Goal: Task Accomplishment & Management: Manage account settings

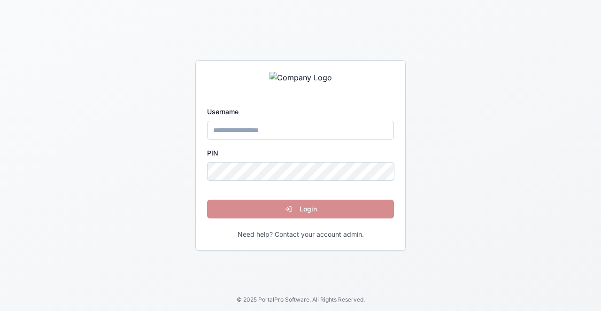
click at [308, 133] on input "Username" at bounding box center [300, 130] width 187 height 19
type input "*****"
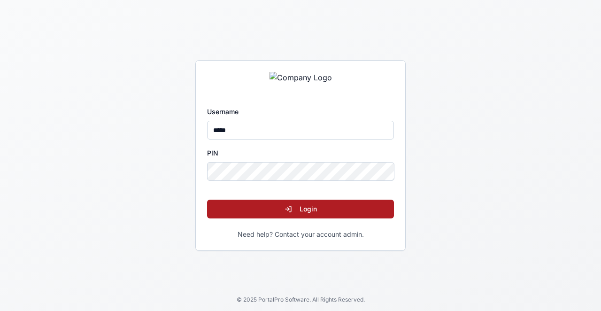
click button "Login" at bounding box center [300, 209] width 187 height 19
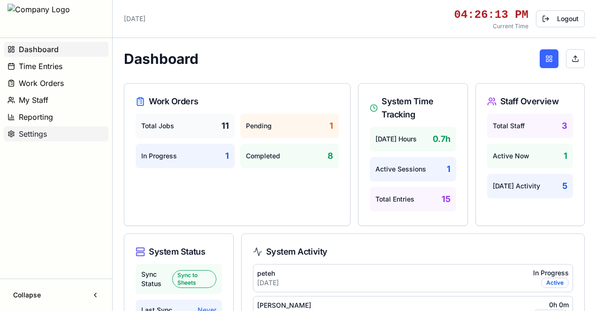
click at [30, 132] on span "Settings" at bounding box center [33, 133] width 28 height 11
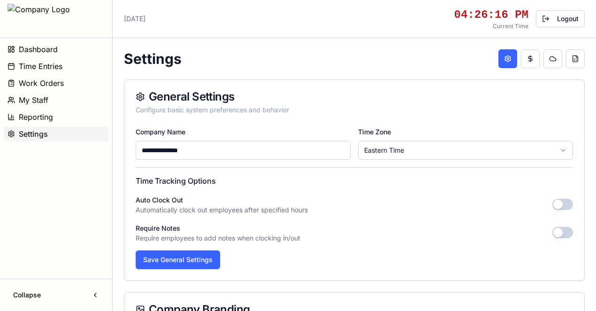
drag, startPoint x: 180, startPoint y: 154, endPoint x: 137, endPoint y: 158, distance: 43.4
click at [137, 158] on input "**********" at bounding box center [243, 150] width 215 height 19
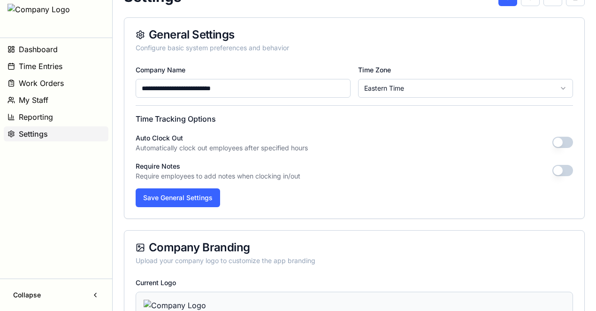
scroll to position [62, 0]
type input "**********"
click at [557, 139] on button "button" at bounding box center [563, 141] width 21 height 11
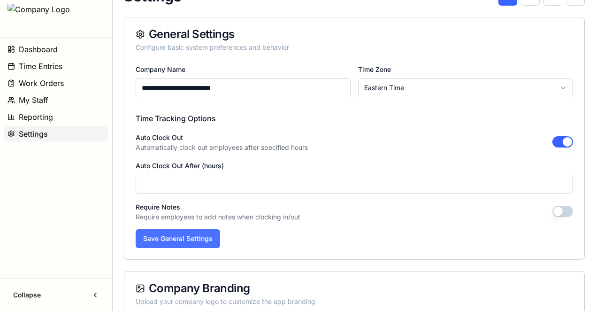
click at [199, 242] on button "Save General Settings" at bounding box center [178, 238] width 85 height 19
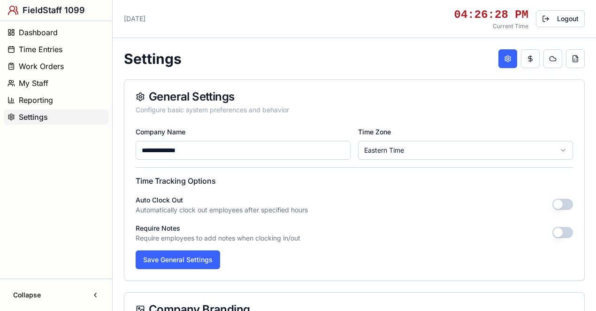
type input "**********"
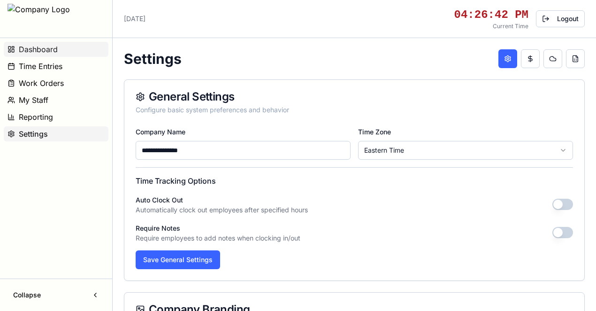
click at [42, 48] on span "Dashboard" at bounding box center [38, 49] width 39 height 11
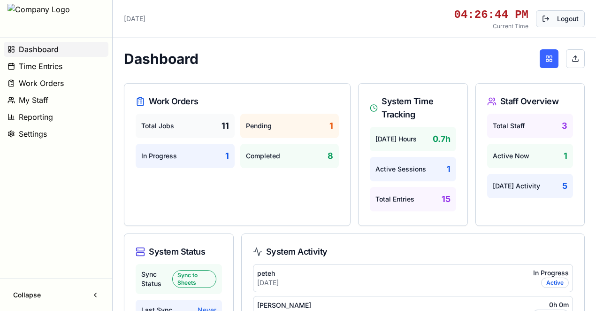
click at [564, 18] on button "Logout" at bounding box center [560, 18] width 49 height 17
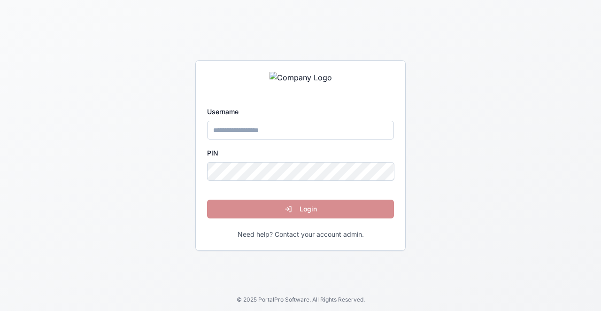
click at [314, 131] on input "Username" at bounding box center [300, 130] width 187 height 19
type input "*****"
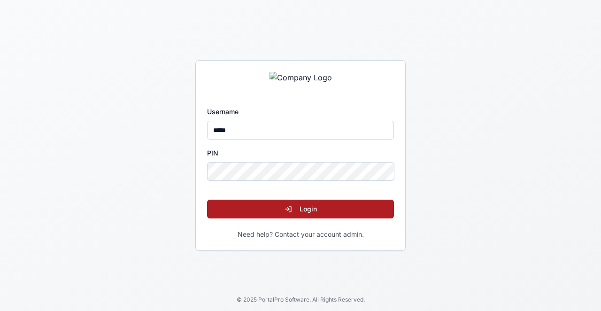
click at [280, 206] on button "Login" at bounding box center [300, 209] width 187 height 19
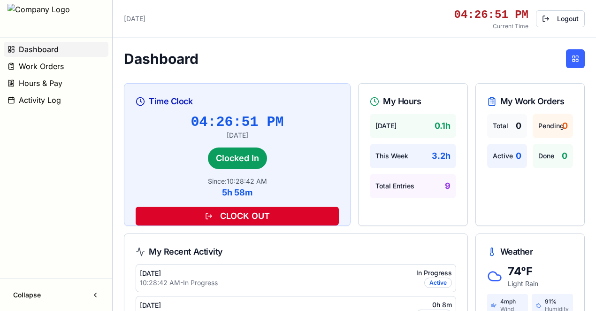
click at [269, 218] on button "CLOCK OUT" at bounding box center [237, 216] width 203 height 19
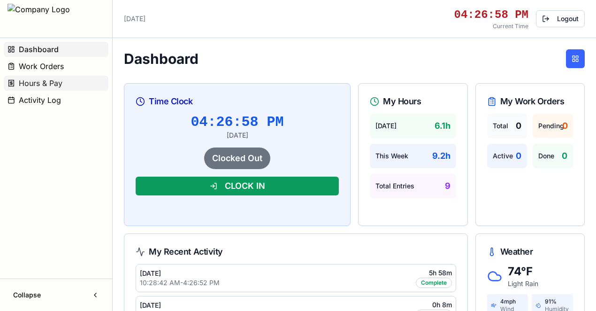
click at [48, 85] on span "Hours & Pay" at bounding box center [41, 82] width 44 height 11
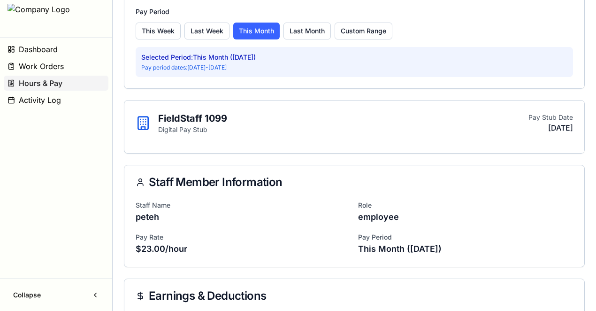
scroll to position [188, 0]
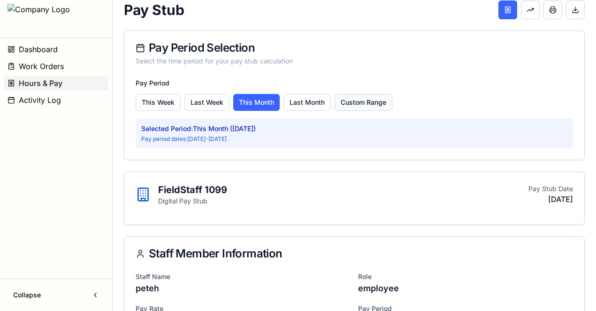
scroll to position [125, 0]
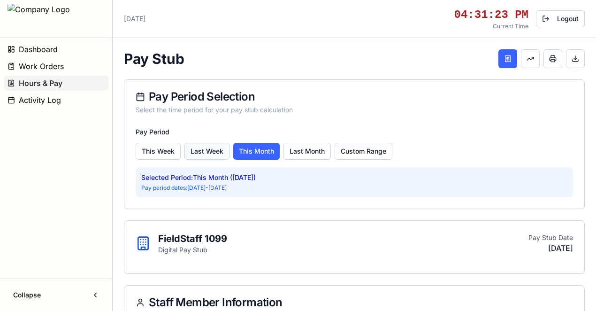
click at [208, 152] on button "Last Week" at bounding box center [207, 151] width 45 height 17
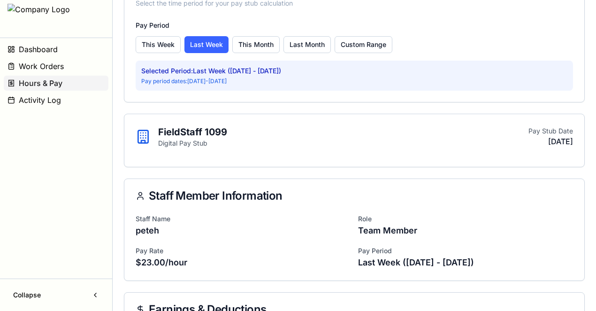
scroll to position [125, 0]
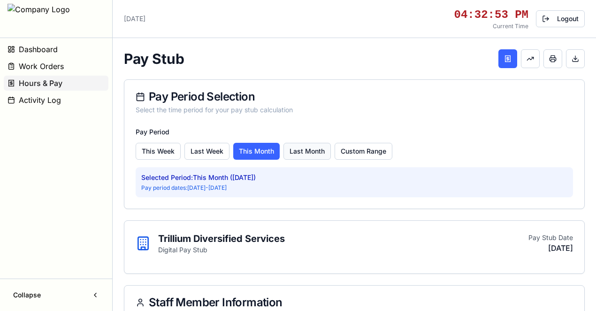
click at [311, 144] on button "Last Month" at bounding box center [307, 151] width 47 height 17
click at [531, 56] on button at bounding box center [530, 58] width 19 height 19
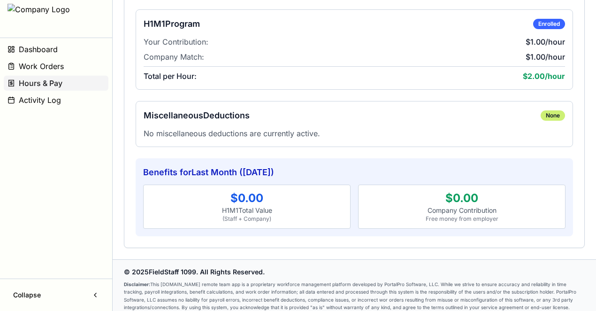
scroll to position [263, 0]
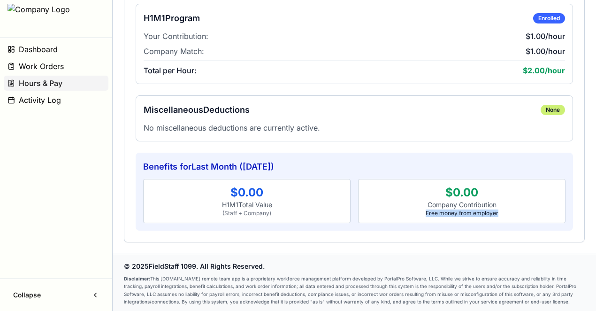
drag, startPoint x: 500, startPoint y: 211, endPoint x: 425, endPoint y: 212, distance: 75.1
click at [425, 212] on div "Free money from employer" at bounding box center [461, 213] width 195 height 8
copy div "Free money from employer"
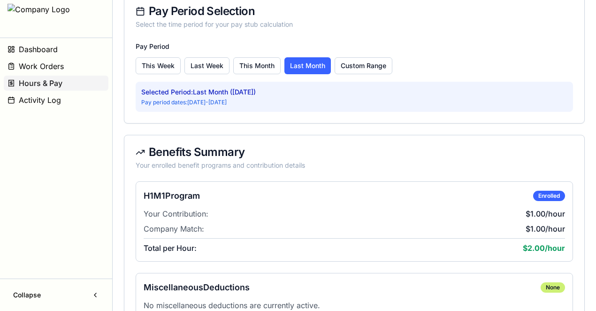
scroll to position [0, 0]
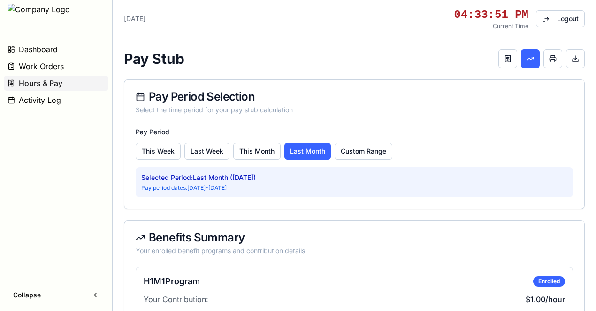
drag, startPoint x: 554, startPoint y: 58, endPoint x: 481, endPoint y: 253, distance: 208.0
click at [554, 58] on button at bounding box center [553, 58] width 19 height 19
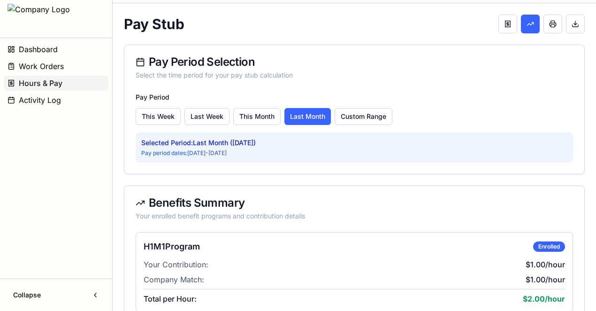
scroll to position [156, 0]
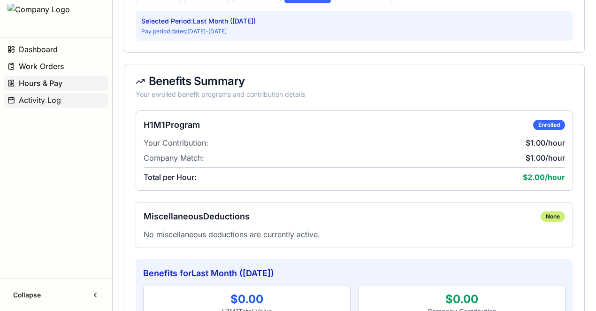
click at [75, 100] on button "Activity Log" at bounding box center [56, 99] width 105 height 15
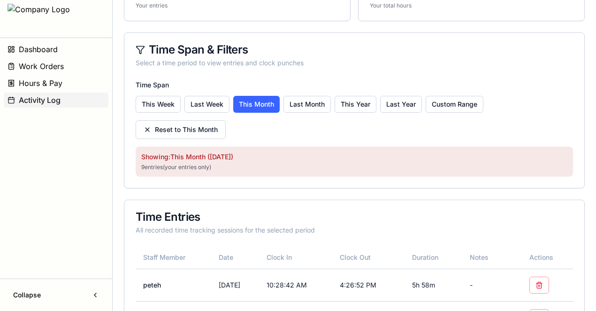
scroll to position [125, 0]
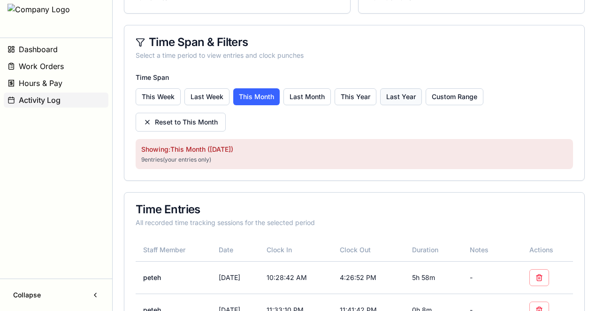
click at [408, 93] on button "Last Year" at bounding box center [401, 96] width 42 height 17
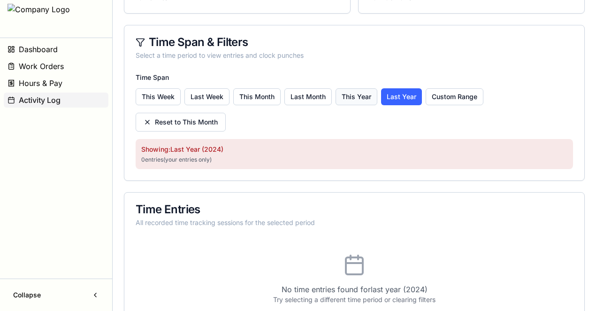
click at [352, 94] on button "This Year" at bounding box center [357, 96] width 42 height 17
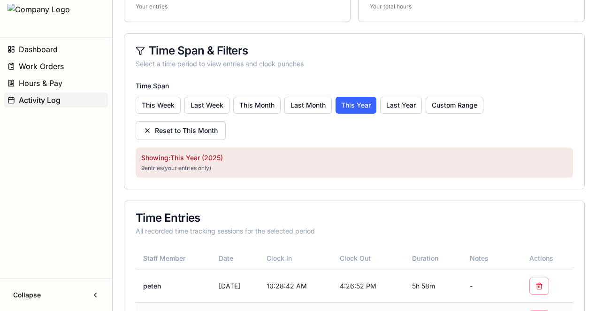
scroll to position [39, 0]
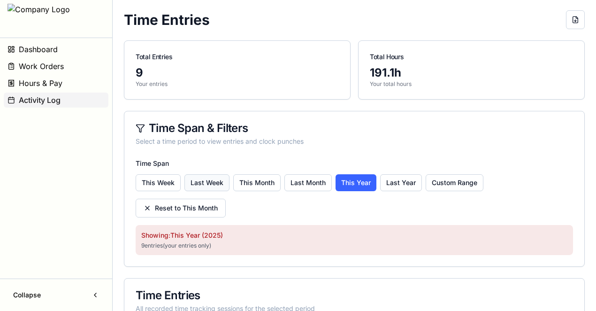
click at [200, 184] on button "Last Week" at bounding box center [207, 182] width 45 height 17
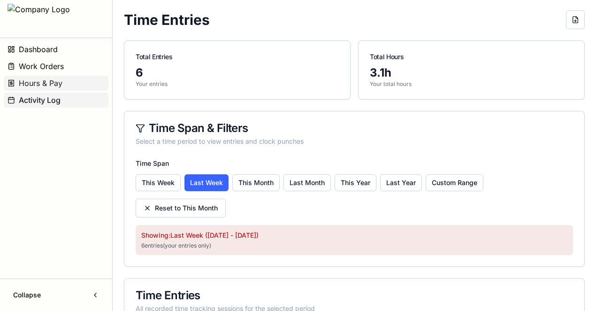
click at [68, 83] on button "Hours & Pay" at bounding box center [56, 83] width 105 height 15
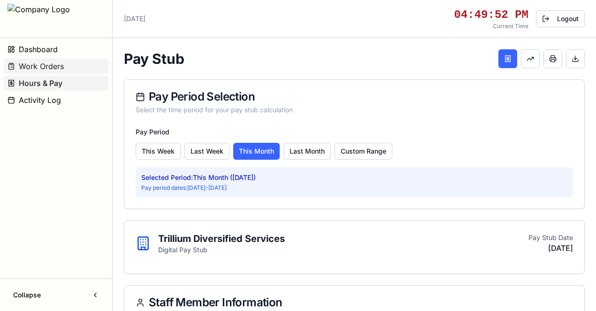
click at [69, 69] on button "Work Orders" at bounding box center [56, 66] width 105 height 15
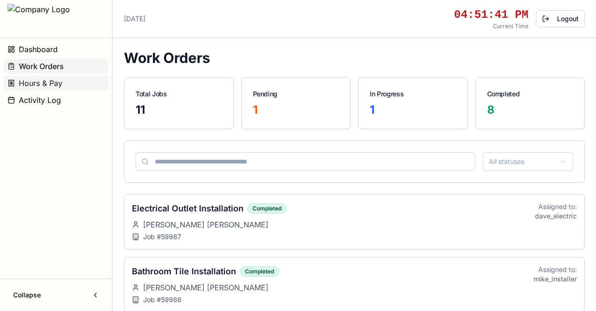
click at [48, 82] on span "Hours & Pay" at bounding box center [41, 82] width 44 height 11
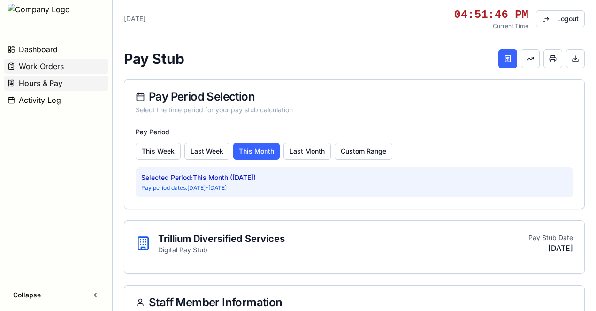
click at [43, 64] on span "Work Orders" at bounding box center [41, 66] width 45 height 11
